Goal: Navigation & Orientation: Find specific page/section

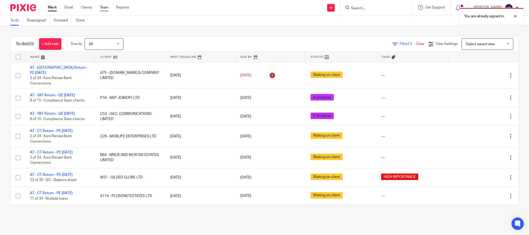
click at [105, 8] on link "Team" at bounding box center [104, 7] width 9 height 5
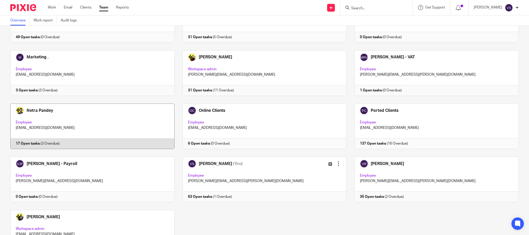
scroll to position [313, 0]
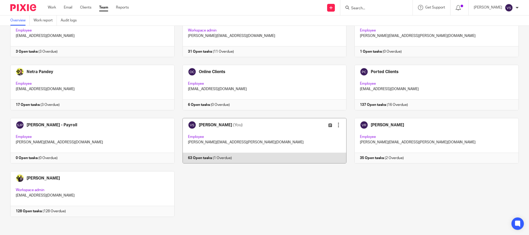
click at [263, 140] on link at bounding box center [261, 140] width 172 height 45
